Goal: Information Seeking & Learning: Learn about a topic

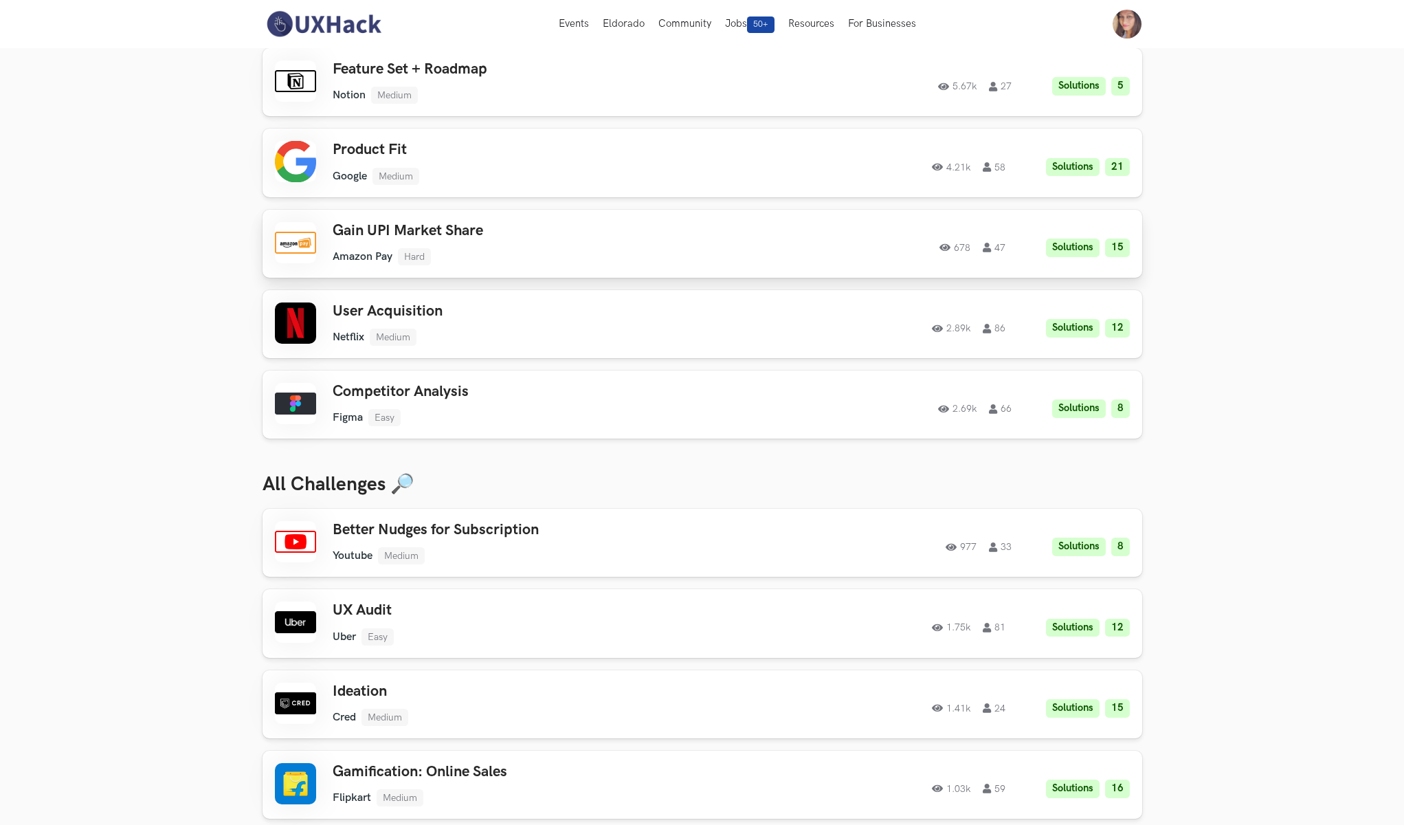
scroll to position [104, 0]
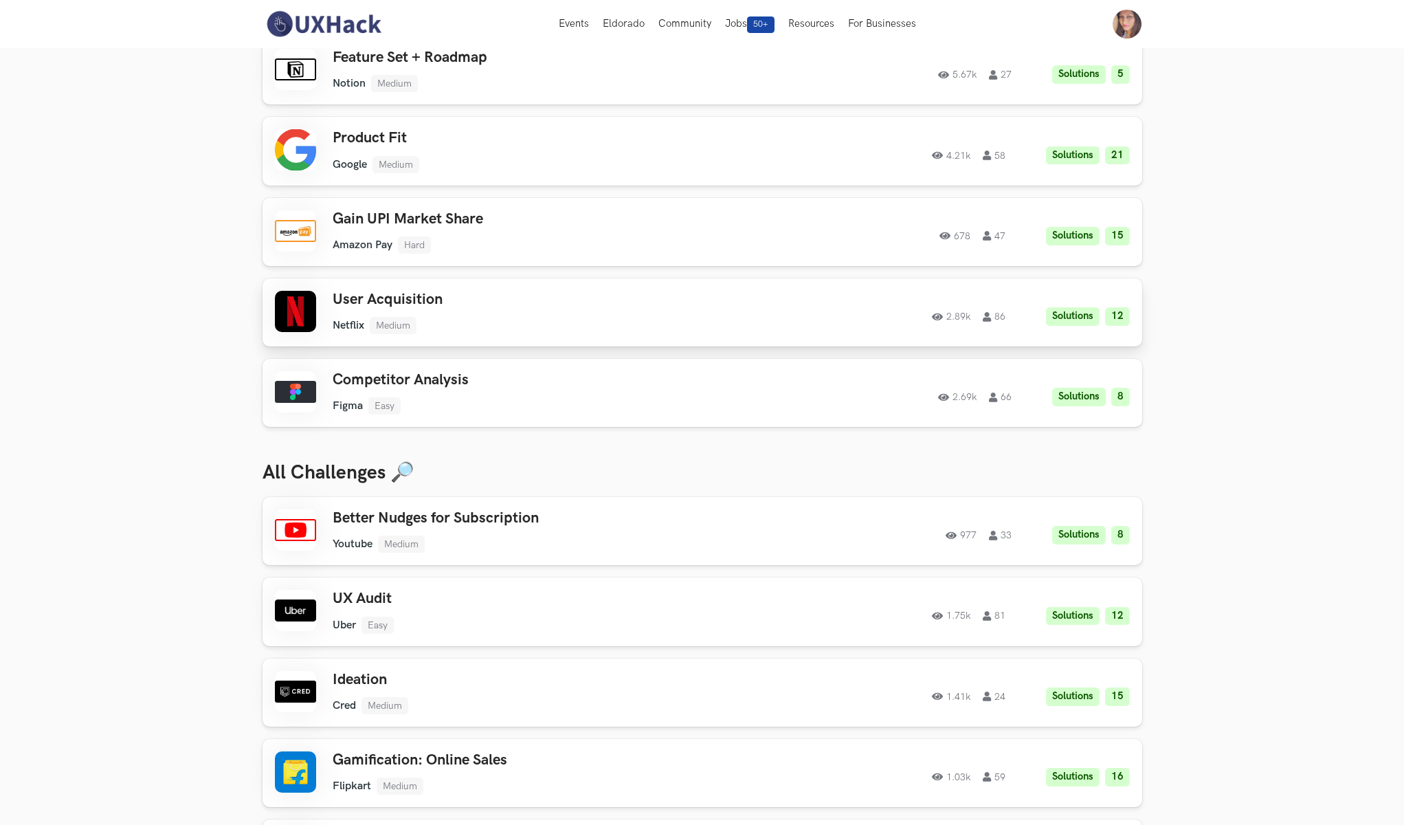
click at [408, 307] on div "User Acquisition Netflix Medium Netflix Medium Solutions 12 2.89k 86" at bounding box center [528, 312] width 390 height 43
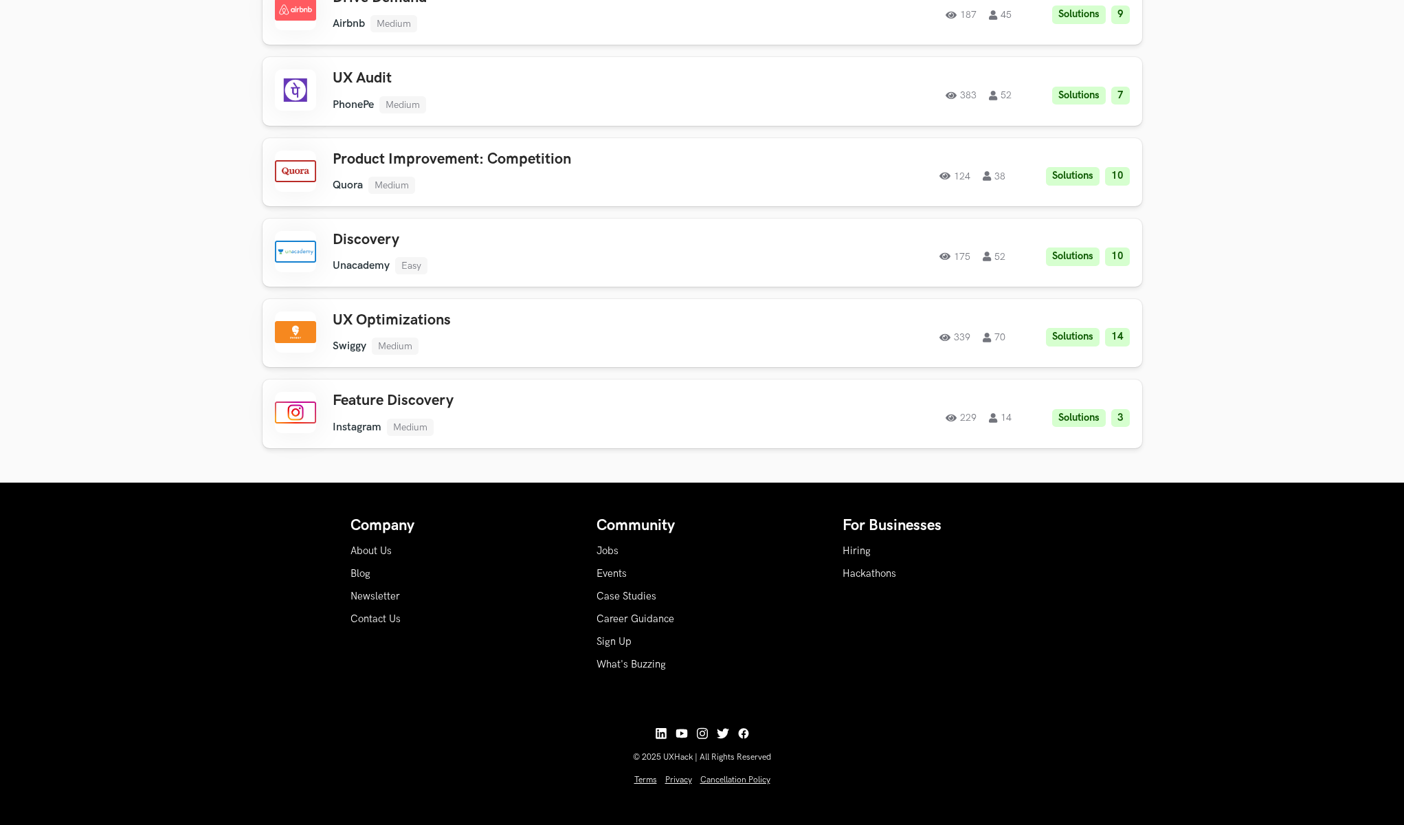
scroll to position [2557, 0]
click at [628, 591] on link "Case Studies" at bounding box center [626, 597] width 60 height 12
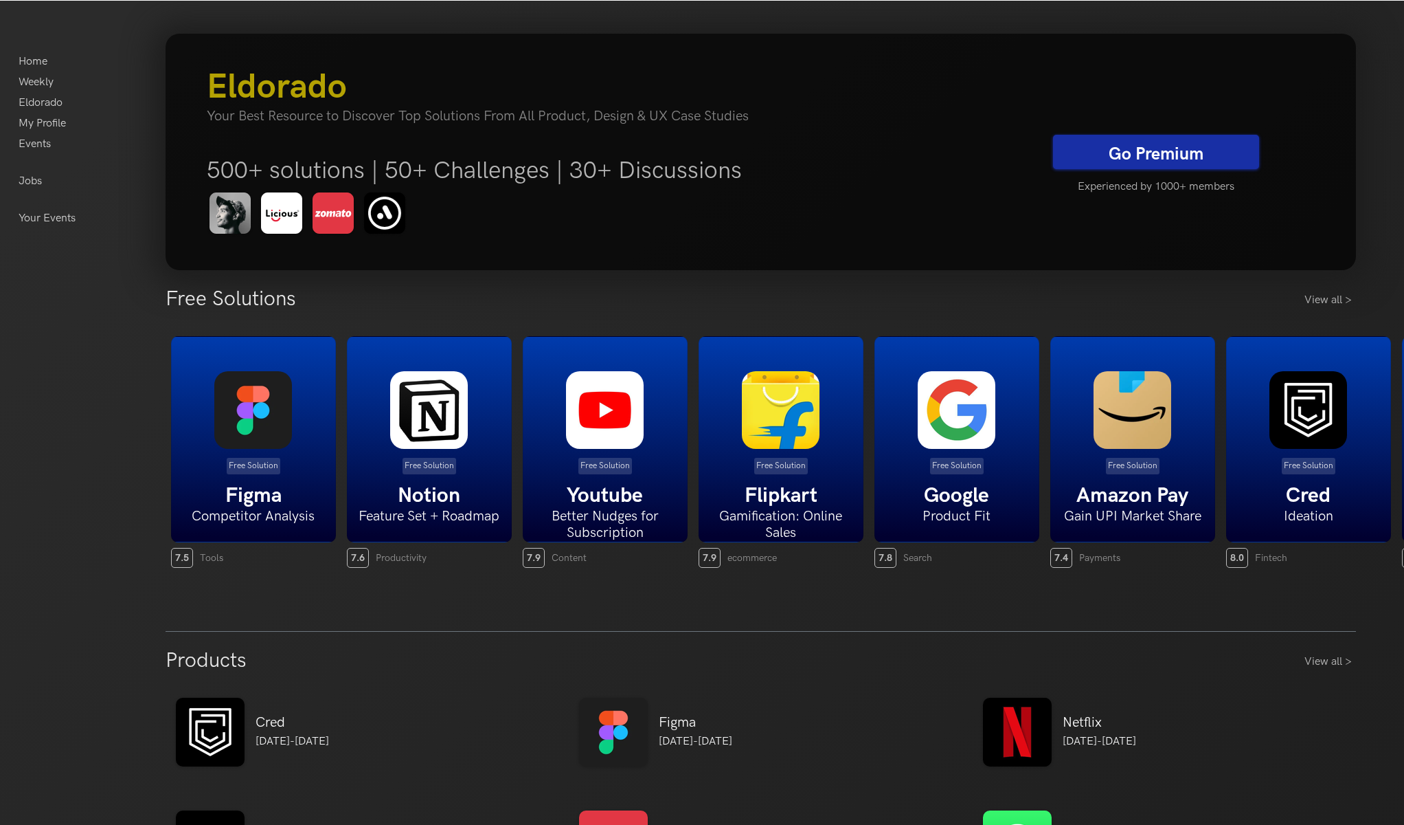
scroll to position [8, 0]
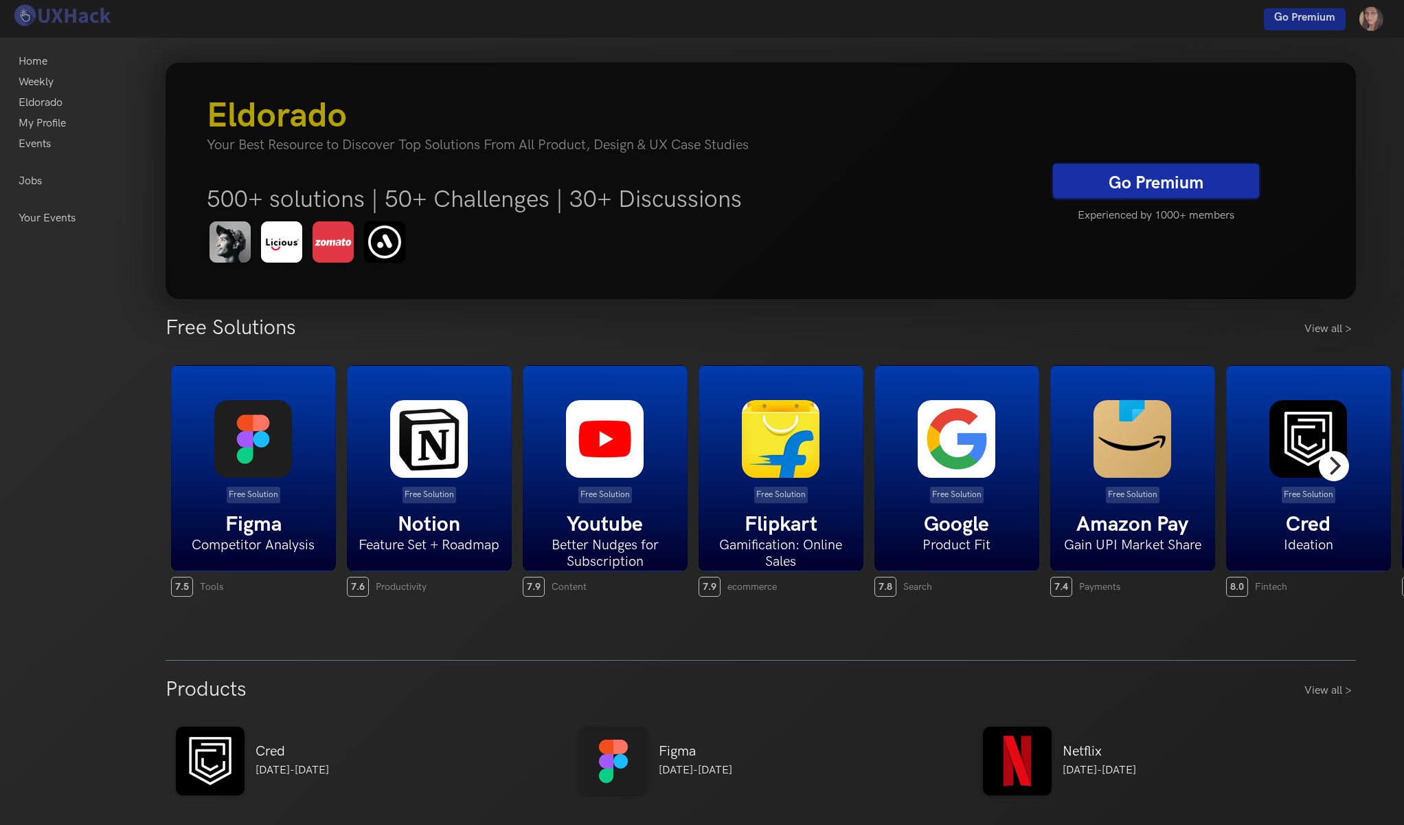
click at [1331, 474] on icon "Next" at bounding box center [1334, 465] width 18 height 18
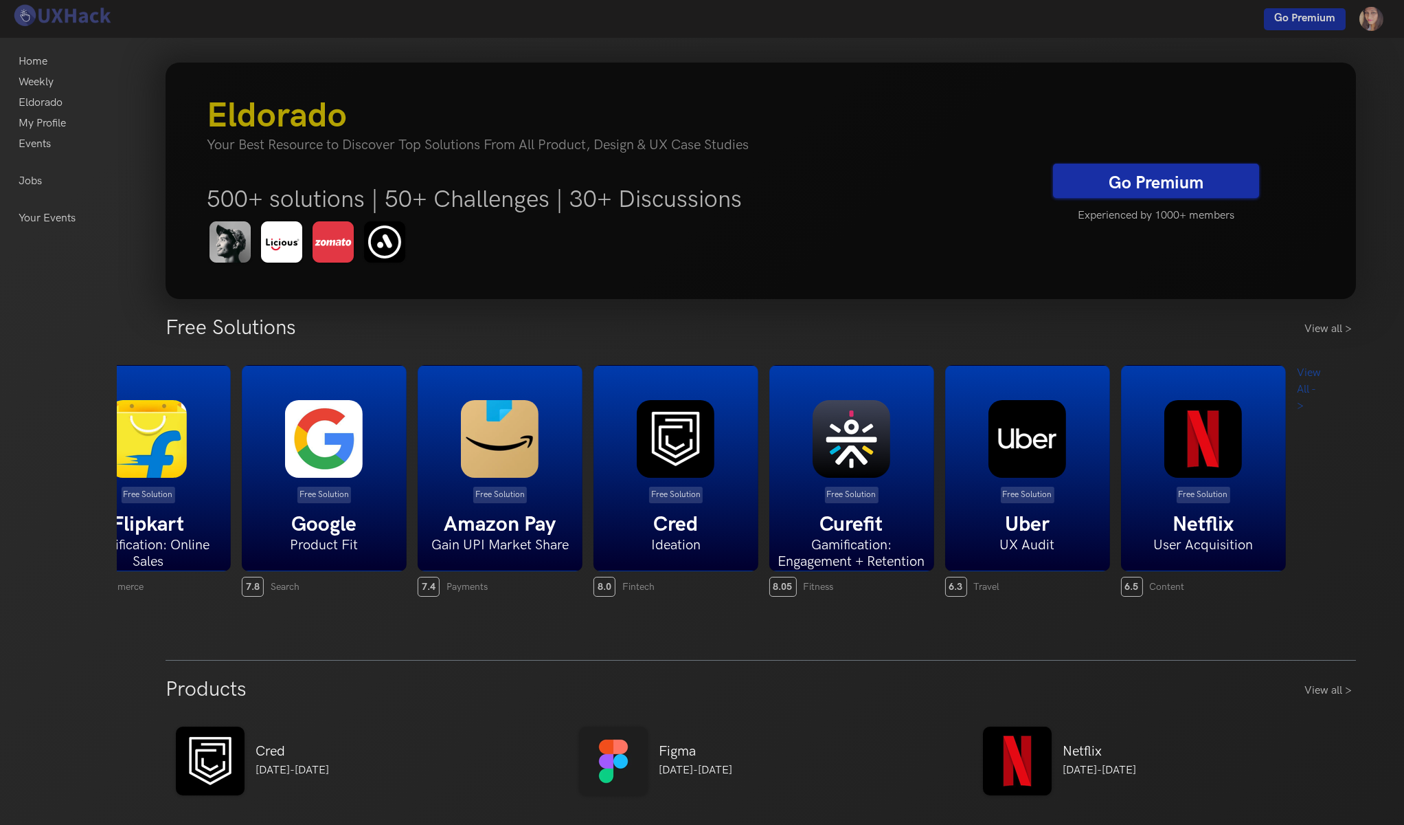
click at [1332, 329] on link "View all >" at bounding box center [1331, 329] width 52 height 16
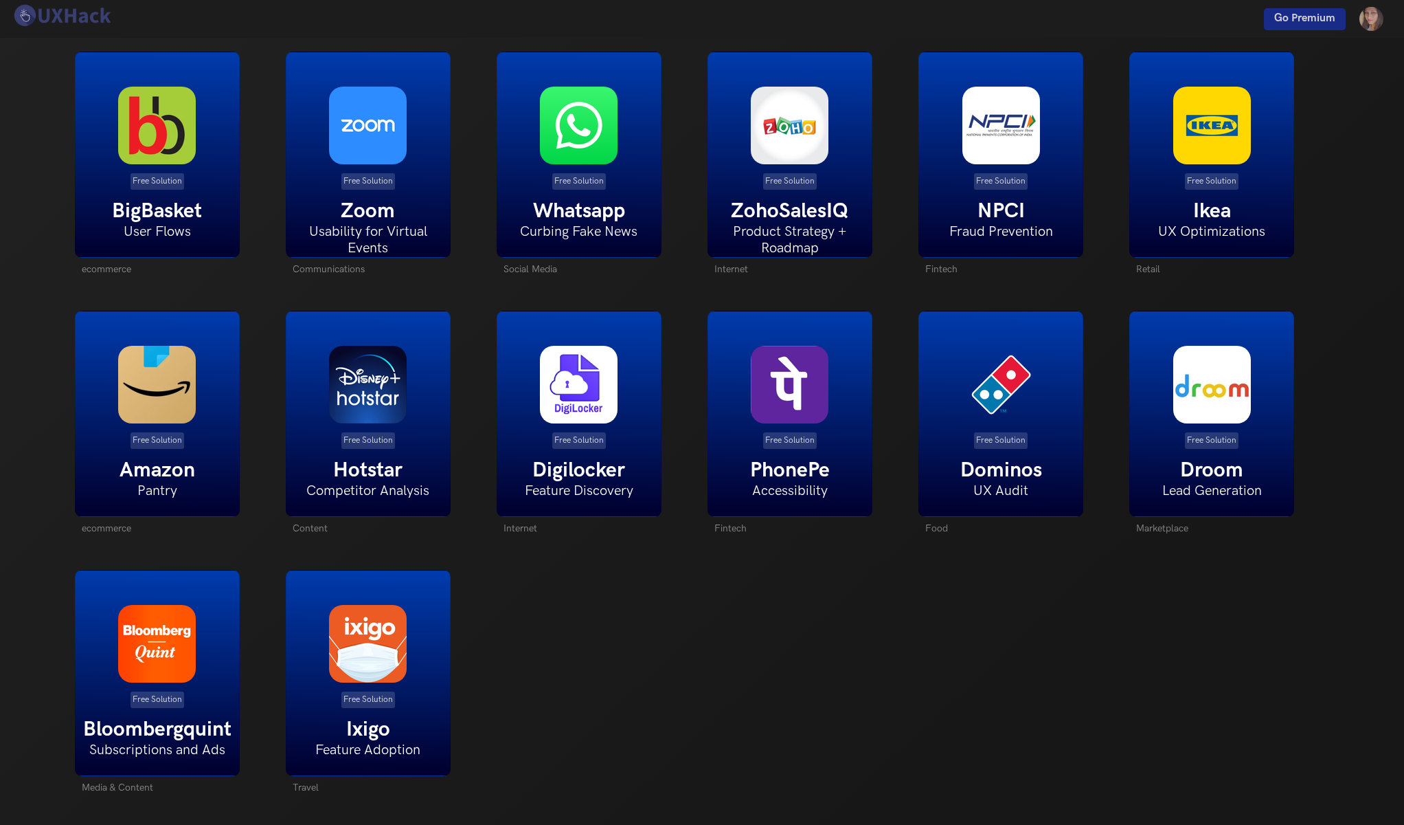
scroll to position [1894, 0]
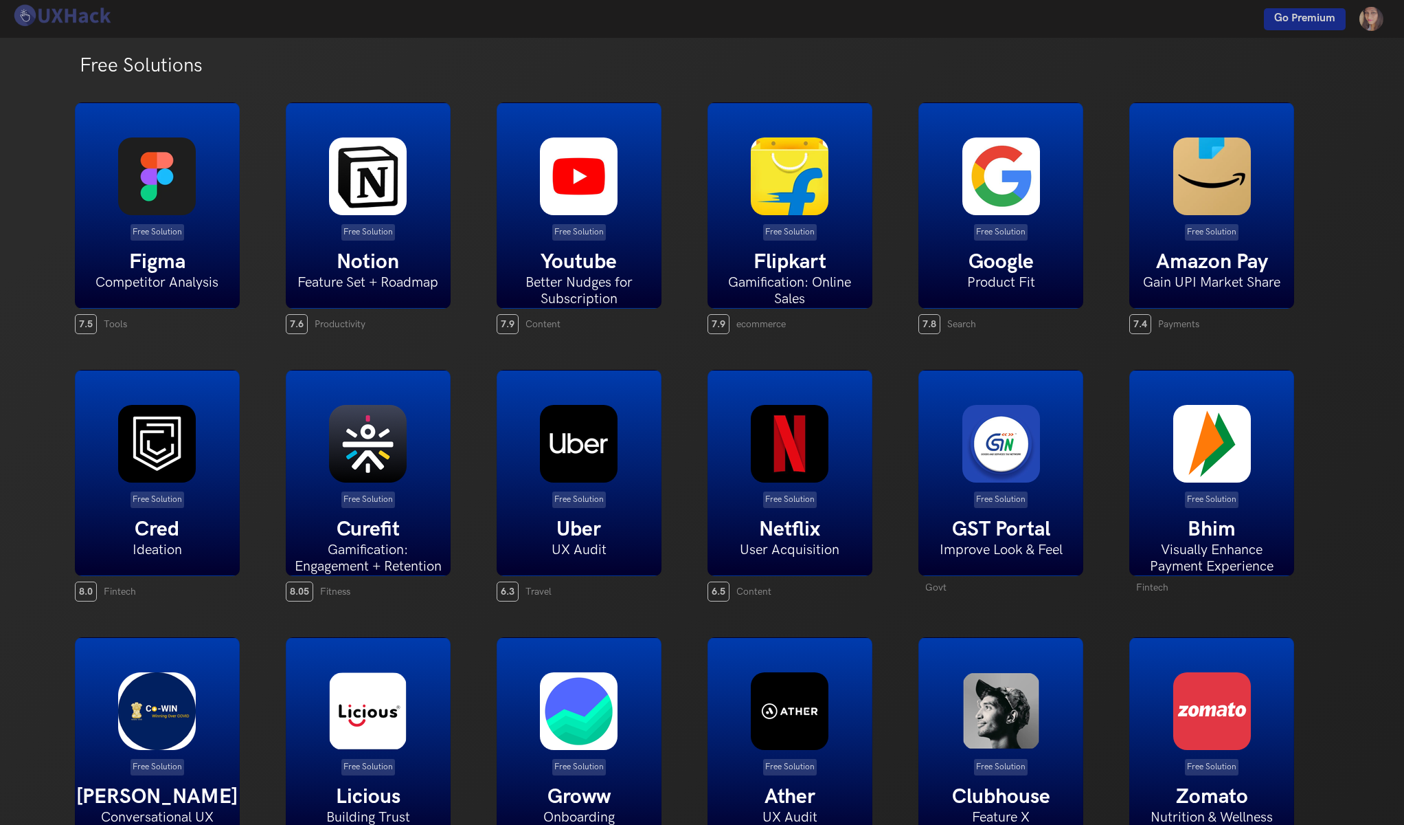
scroll to position [0, 0]
click at [151, 243] on div "Free Solution Figma Competitor Analysis" at bounding box center [157, 205] width 165 height 206
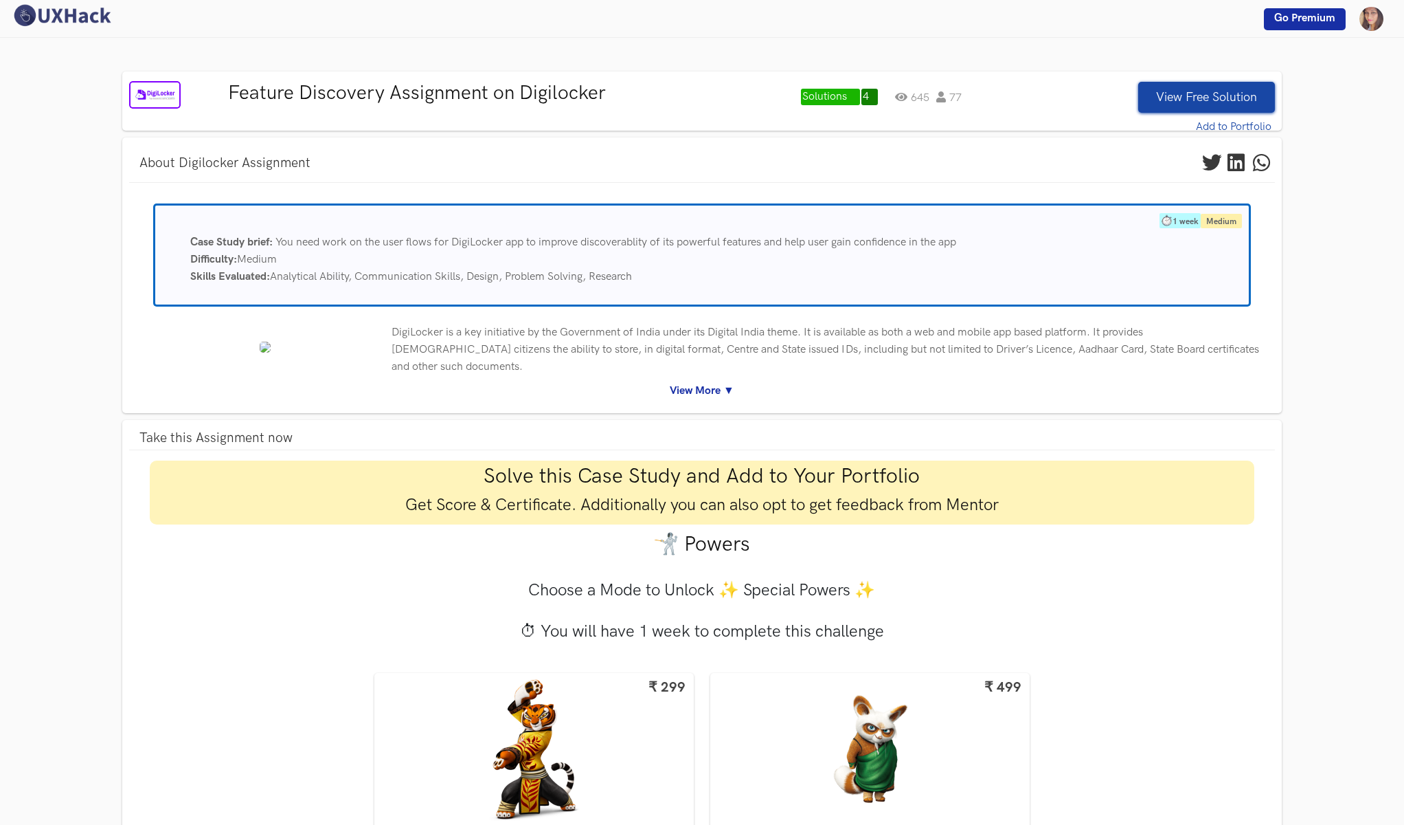
click at [673, 399] on link "View More ▼" at bounding box center [701, 390] width 1125 height 17
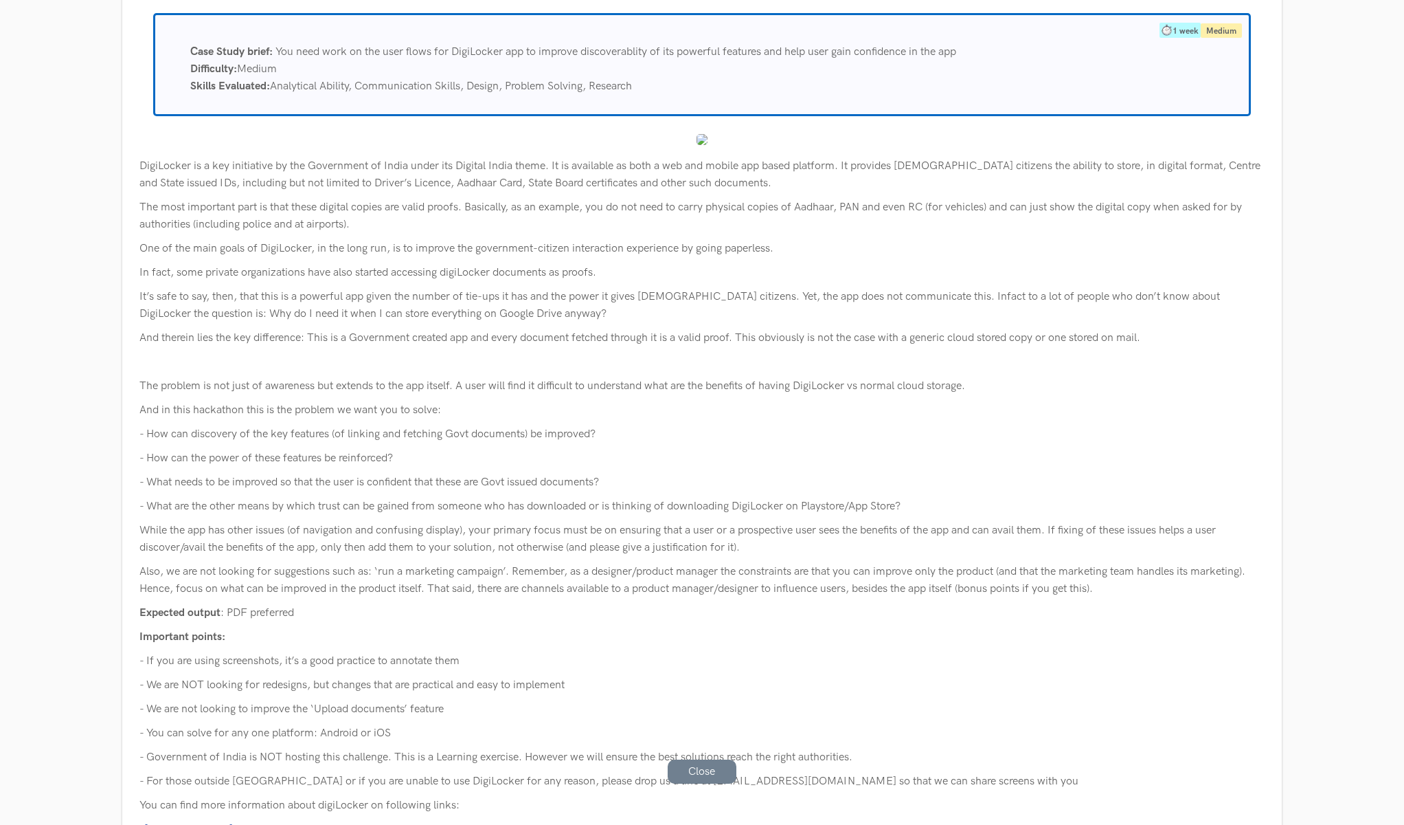
scroll to position [196, 0]
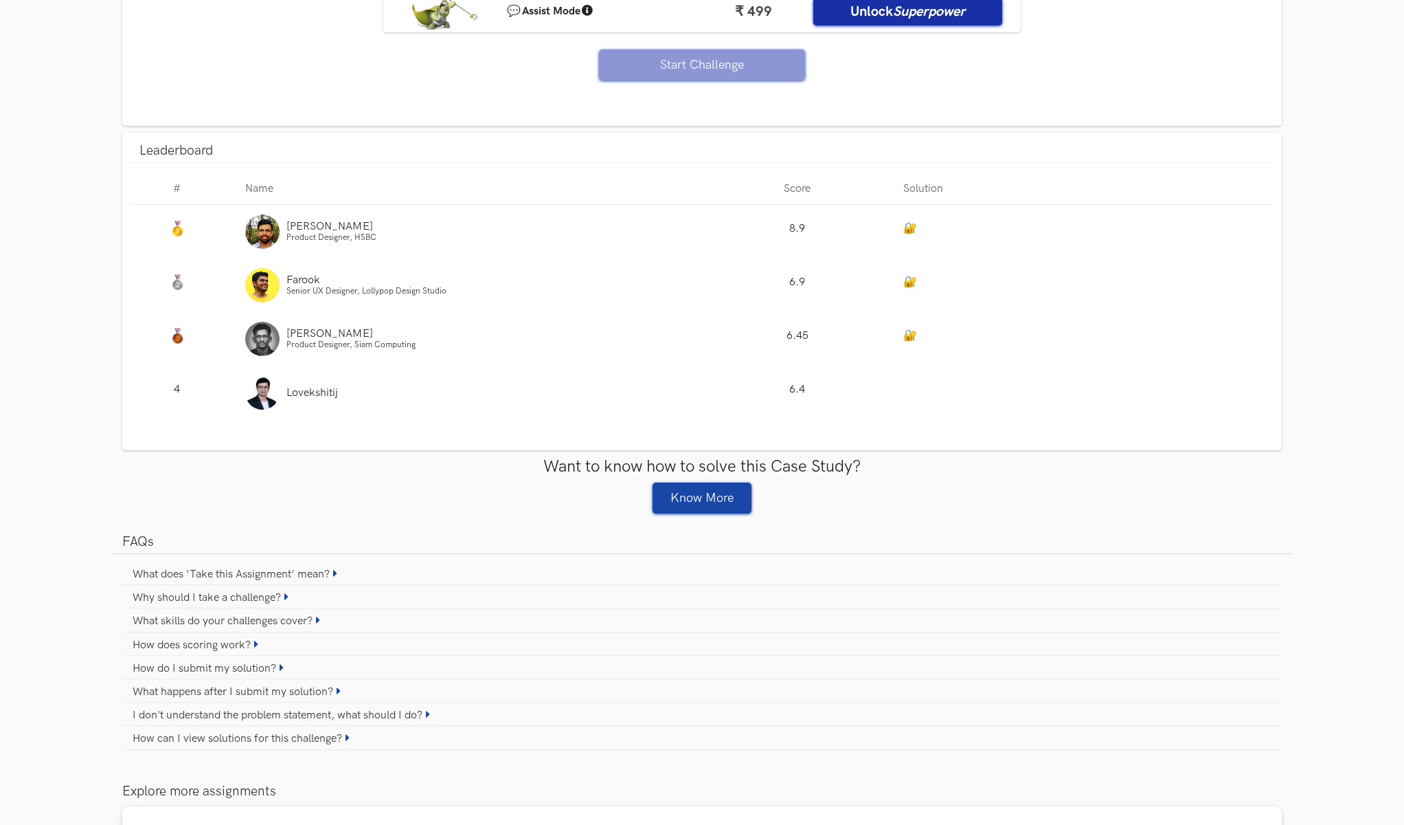
scroll to position [1157, 0]
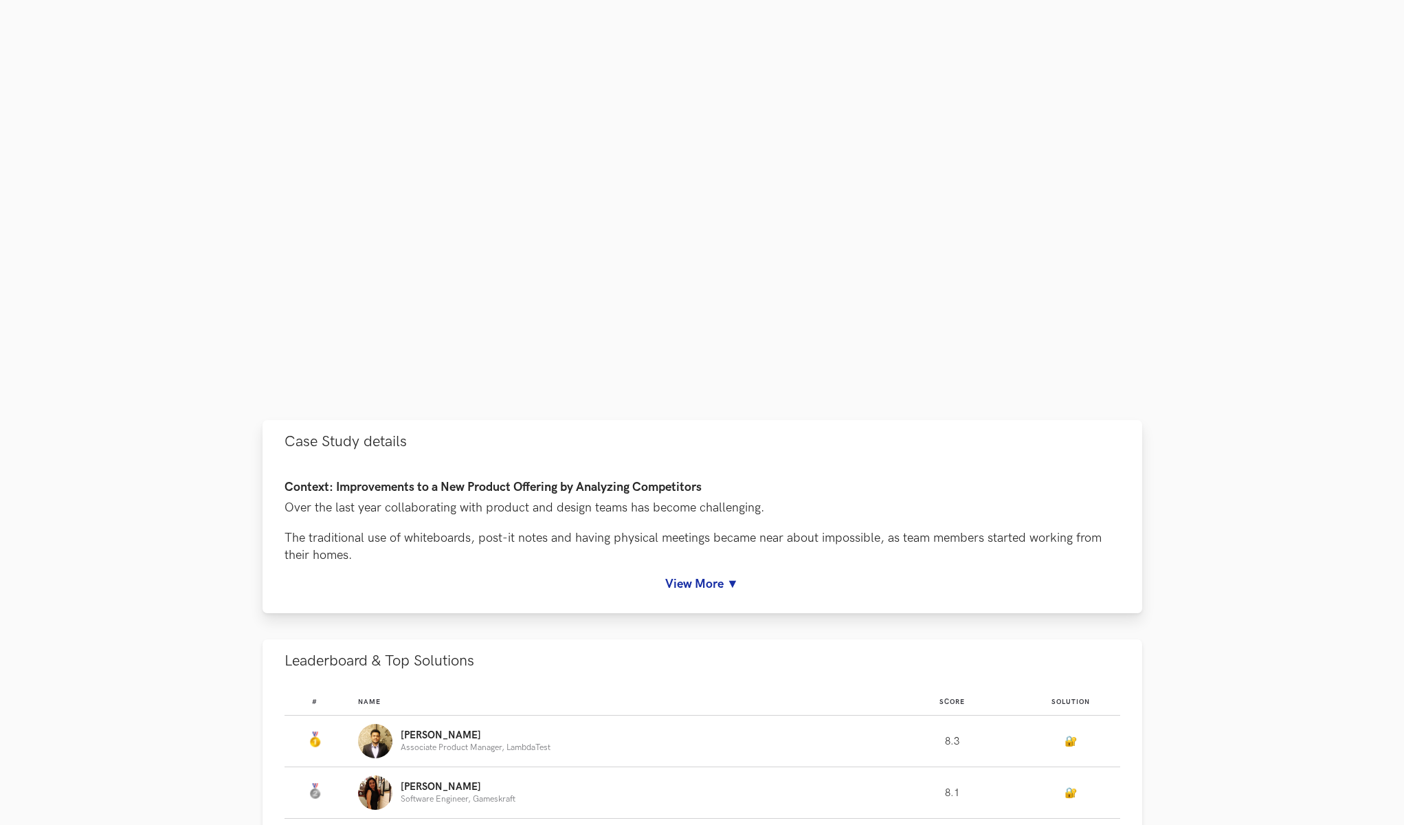
scroll to position [238, 0]
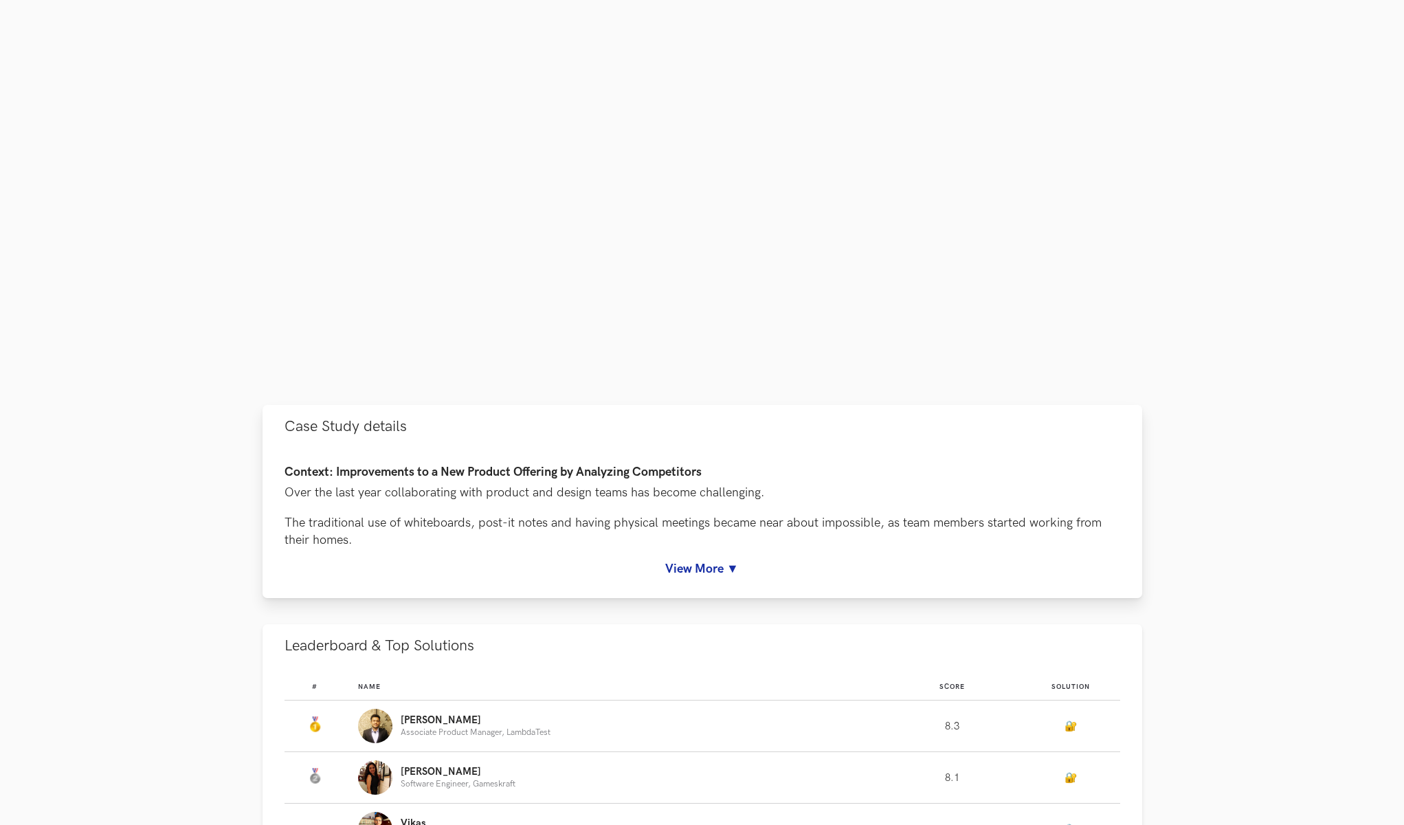
click at [695, 567] on link "View More ▼" at bounding box center [702, 568] width 836 height 14
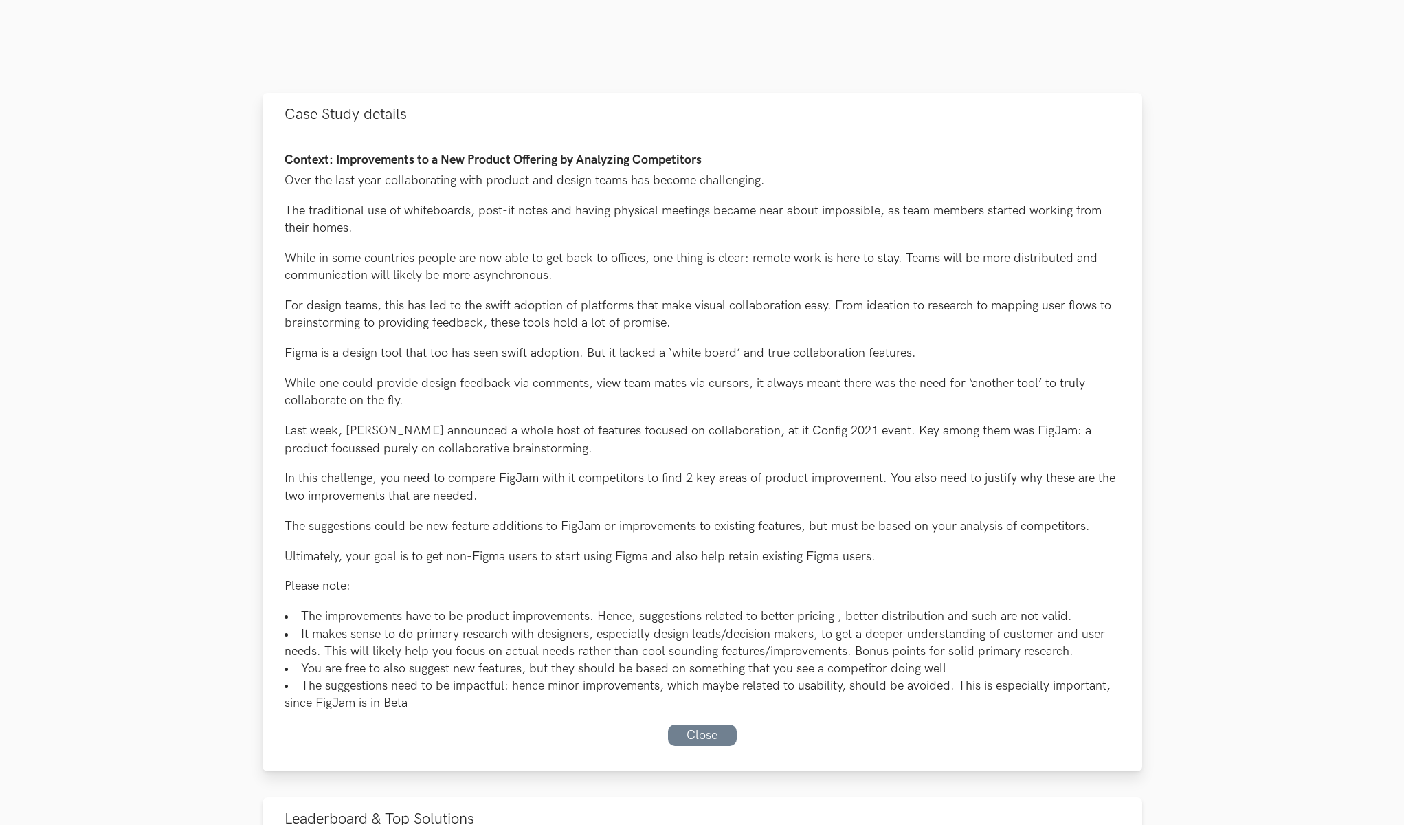
scroll to position [560, 0]
